Goal: Task Accomplishment & Management: Manage account settings

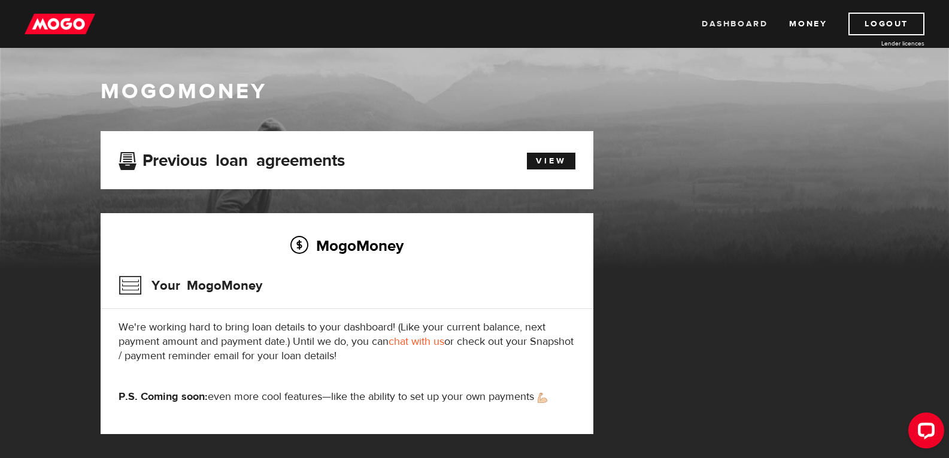
click at [725, 15] on link "Dashboard" at bounding box center [734, 24] width 66 height 23
click at [534, 160] on link "View" at bounding box center [551, 161] width 48 height 17
click at [806, 19] on link "Money" at bounding box center [808, 24] width 38 height 23
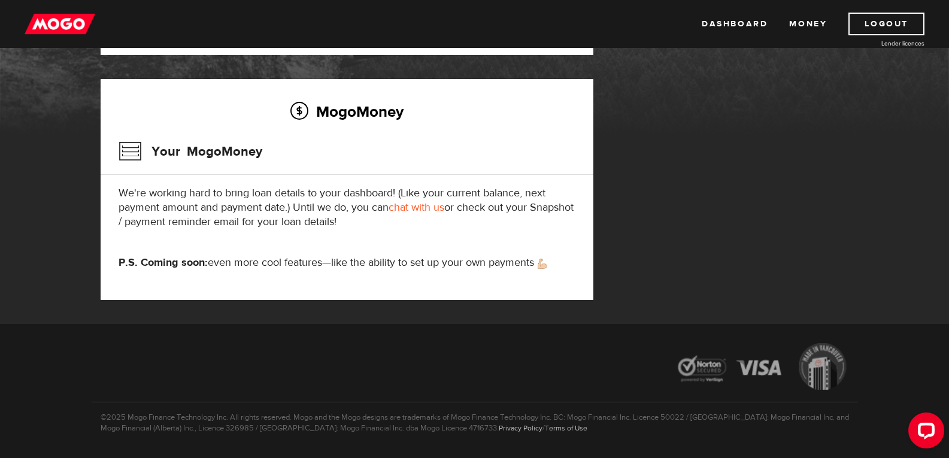
scroll to position [168, 0]
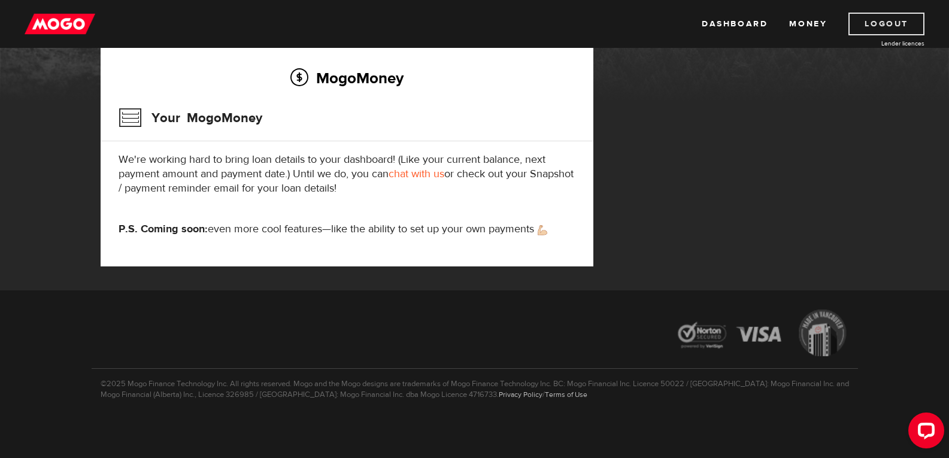
click at [876, 24] on link "Logout" at bounding box center [886, 24] width 76 height 23
